Goal: Task Accomplishment & Management: Complete application form

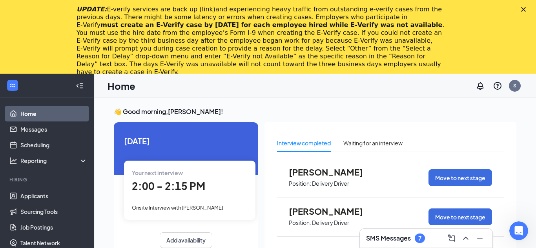
click at [522, 9] on icon "Close" at bounding box center [523, 9] width 5 height 5
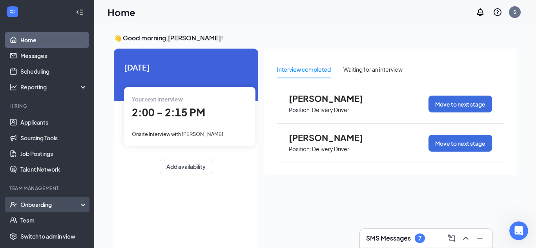
click at [38, 202] on div "Onboarding" at bounding box center [50, 205] width 60 height 8
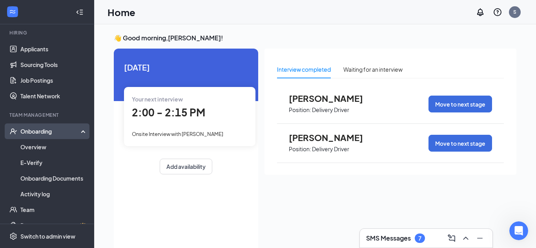
scroll to position [74, 0]
click at [43, 148] on link "Overview" at bounding box center [53, 147] width 67 height 16
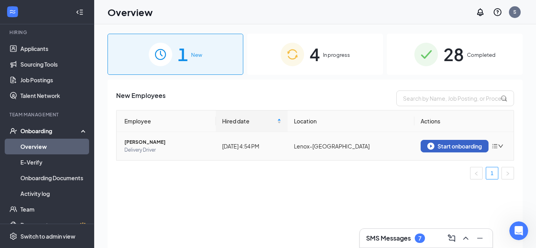
click at [436, 148] on div "Start onboarding" at bounding box center [454, 146] width 54 height 7
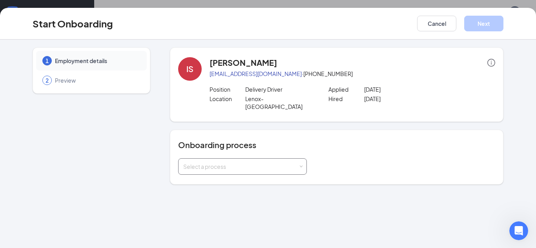
click at [255, 158] on div "Select a process" at bounding box center [242, 166] width 129 height 16
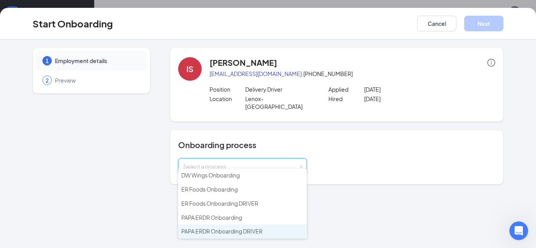
click at [257, 233] on span "PAPA ERDR Onboarding DRIVER" at bounding box center [221, 231] width 81 height 7
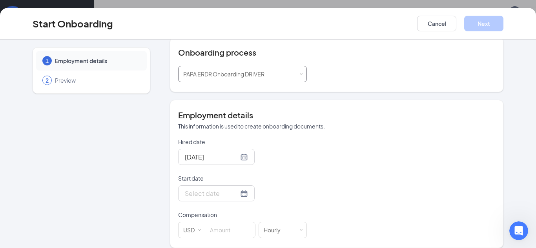
scroll to position [35, 0]
click at [242, 189] on div at bounding box center [216, 194] width 63 height 10
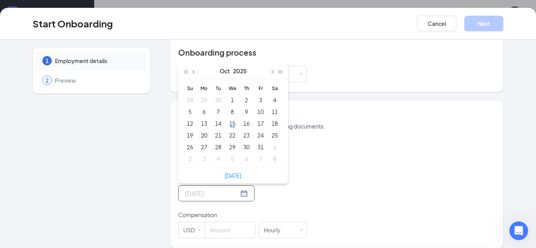
type input "[DATE]"
click at [208, 131] on div "20" at bounding box center [203, 135] width 9 height 9
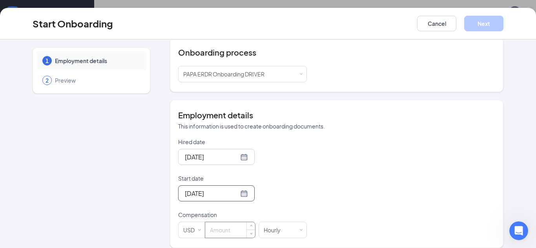
click at [226, 222] on input at bounding box center [230, 230] width 50 height 16
type input "13"
click at [339, 190] on div "Hired date [DATE] Start date [DATE] [DATE] Su Mo Tu We Th Fr Sa 28 29 30 1 2 3 …" at bounding box center [336, 188] width 317 height 100
click at [487, 24] on button "Next" at bounding box center [483, 24] width 39 height 16
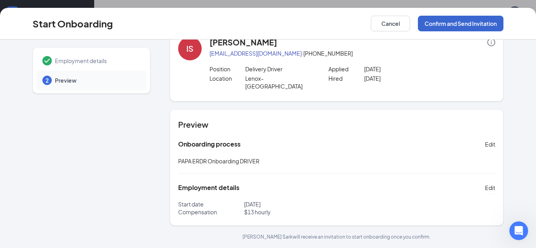
scroll to position [13, 0]
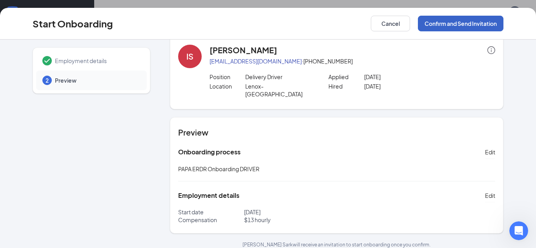
click at [470, 26] on button "Confirm and Send Invitation" at bounding box center [460, 24] width 85 height 16
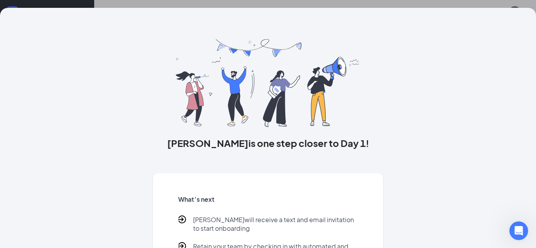
scroll to position [63, 0]
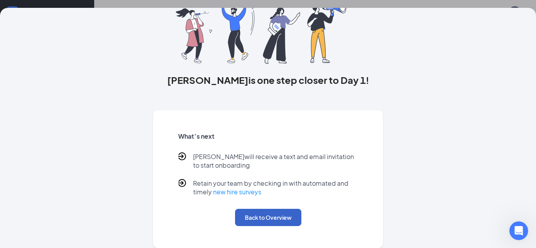
click at [273, 216] on button "Back to Overview" at bounding box center [268, 217] width 66 height 17
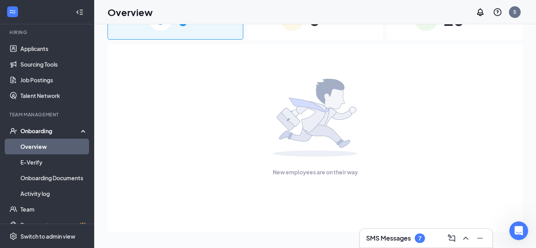
scroll to position [0, 0]
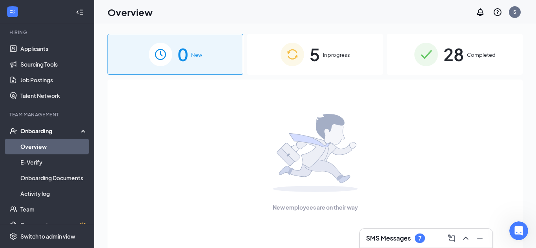
click at [311, 59] on span "5" at bounding box center [314, 54] width 10 height 27
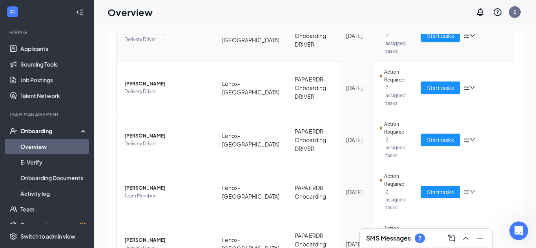
scroll to position [141, 0]
